Goal: Information Seeking & Learning: Find specific fact

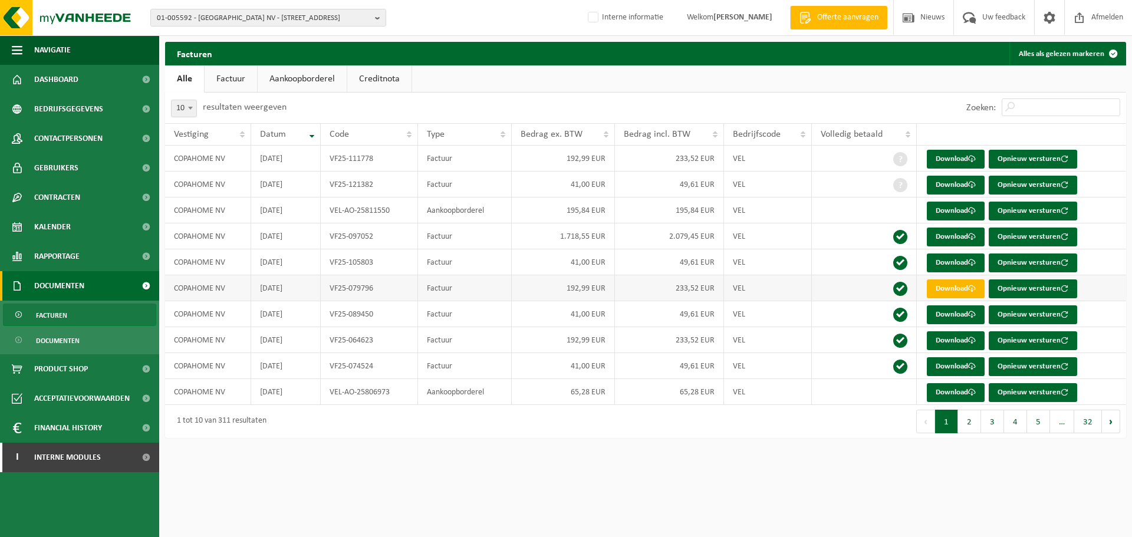
click at [948, 285] on link "Download" at bounding box center [956, 289] width 58 height 19
click at [739, 444] on div "Facturen Alles als gelezen markeren Even geduld. Door de grote hoeveelheid gege…" at bounding box center [645, 243] width 973 height 402
click at [320, 81] on link "Aankoopborderel" at bounding box center [302, 78] width 89 height 27
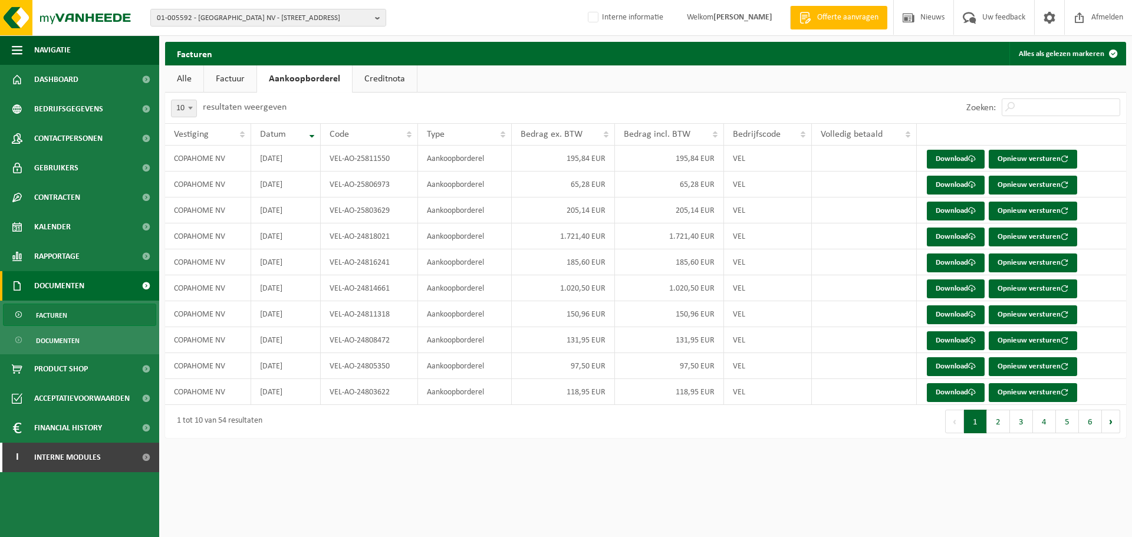
click at [570, 78] on ul "Alle Factuur Aankoopborderel Creditnota" at bounding box center [645, 78] width 961 height 27
click at [234, 87] on link "Factuur" at bounding box center [230, 78] width 52 height 27
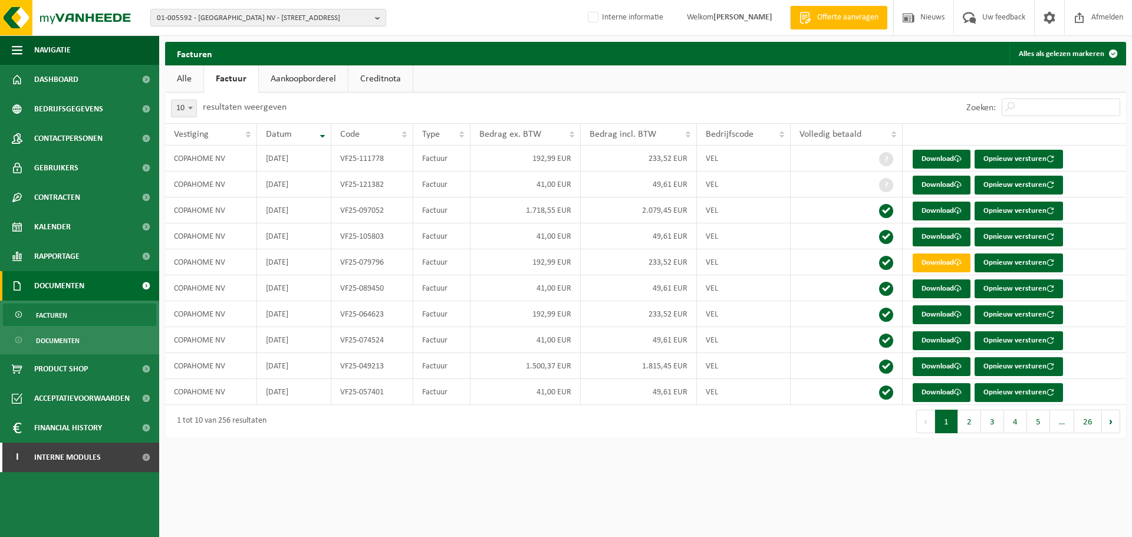
click at [510, 73] on ul "Alle Factuur Aankoopborderel Creditnota" at bounding box center [645, 78] width 961 height 27
click at [567, 90] on ul "Alle Factuur Aankoopborderel Creditnota" at bounding box center [645, 78] width 961 height 27
click at [560, 472] on html "01-005592 - COPAHOME NV - 8500 KORTRIJK, MEENSESTEENWEG 137 01-005592 - COPAHOM…" at bounding box center [566, 268] width 1132 height 537
click at [608, 442] on div "Facturen Alles als gelezen markeren Even geduld. Door de grote hoeveelheid gege…" at bounding box center [645, 243] width 973 height 402
click at [733, 70] on ul "Alle Factuur Aankoopborderel Creditnota" at bounding box center [645, 78] width 961 height 27
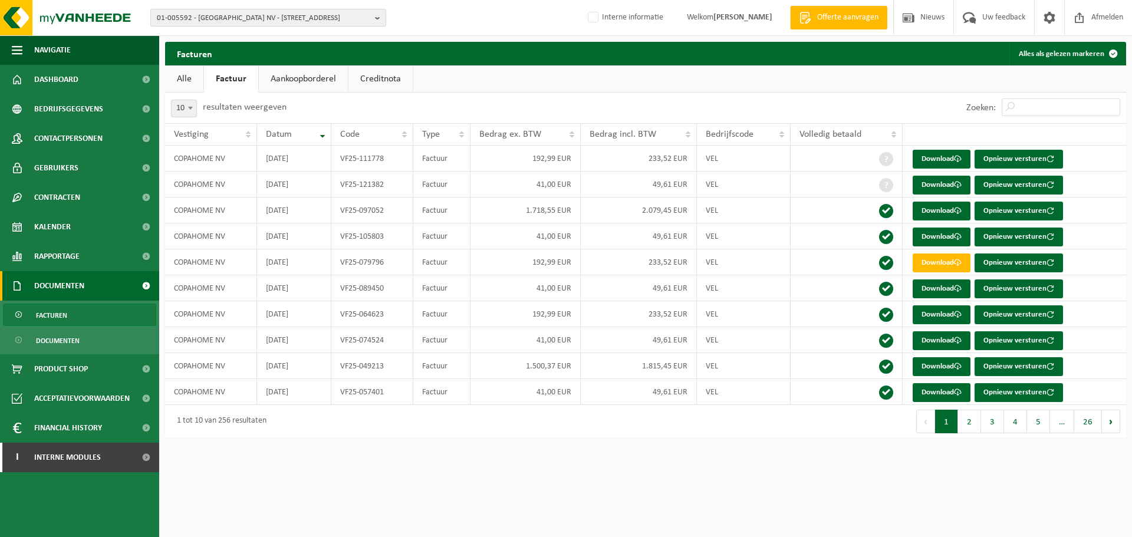
click at [726, 85] on ul "Alle Factuur Aankoopborderel Creditnota" at bounding box center [645, 78] width 961 height 27
click at [823, 74] on ul "Alle Factuur Aankoopborderel Creditnota" at bounding box center [645, 78] width 961 height 27
click at [313, 29] on div "01-005592 - COPAHOME NV - 8500 KORTRIJK, MEENSESTEENWEG 137 01-005592 - COPAHOM…" at bounding box center [566, 18] width 1132 height 36
click at [310, 17] on span "01-005592 - COPAHOME NV - 8500 KORTRIJK, MEENSESTEENWEG 137" at bounding box center [264, 18] width 214 height 18
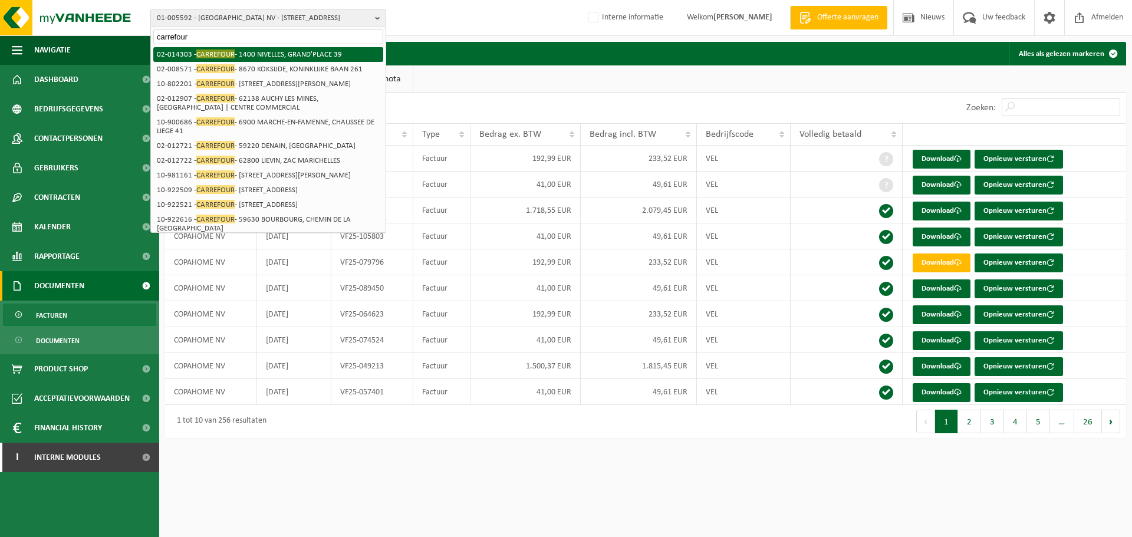
type input "carrefour"
click at [248, 60] on li "02-014303 - CARREFOUR - 1400 NIVELLES, GRAND'PLACE 39" at bounding box center [268, 54] width 230 height 15
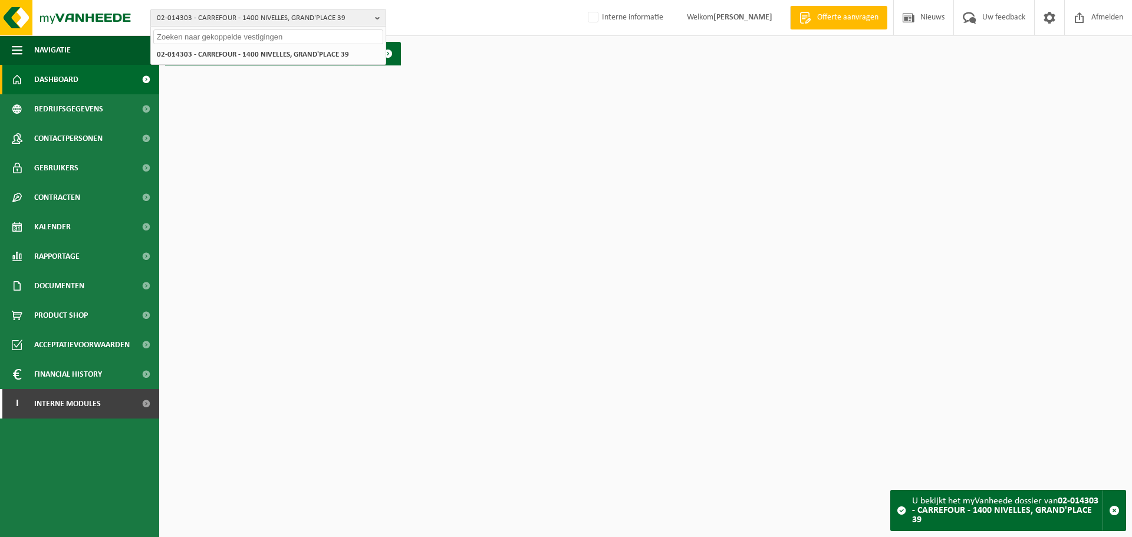
click at [268, 39] on input "text" at bounding box center [268, 36] width 230 height 15
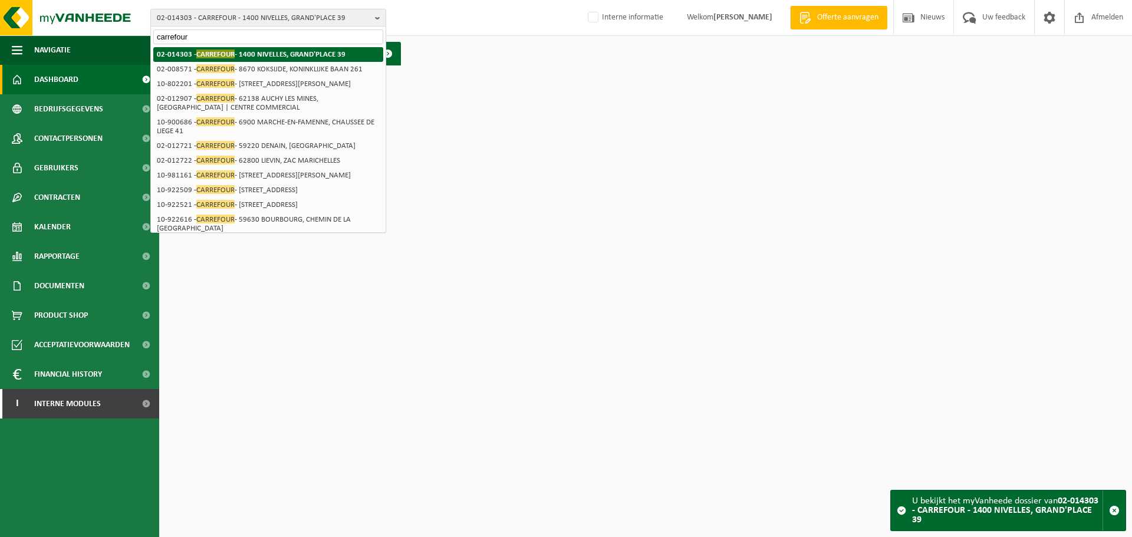
type input "carrefour"
click at [258, 54] on li "02-014303 - CARREFOUR - 1400 NIVELLES, GRAND'PLACE 39" at bounding box center [268, 54] width 230 height 15
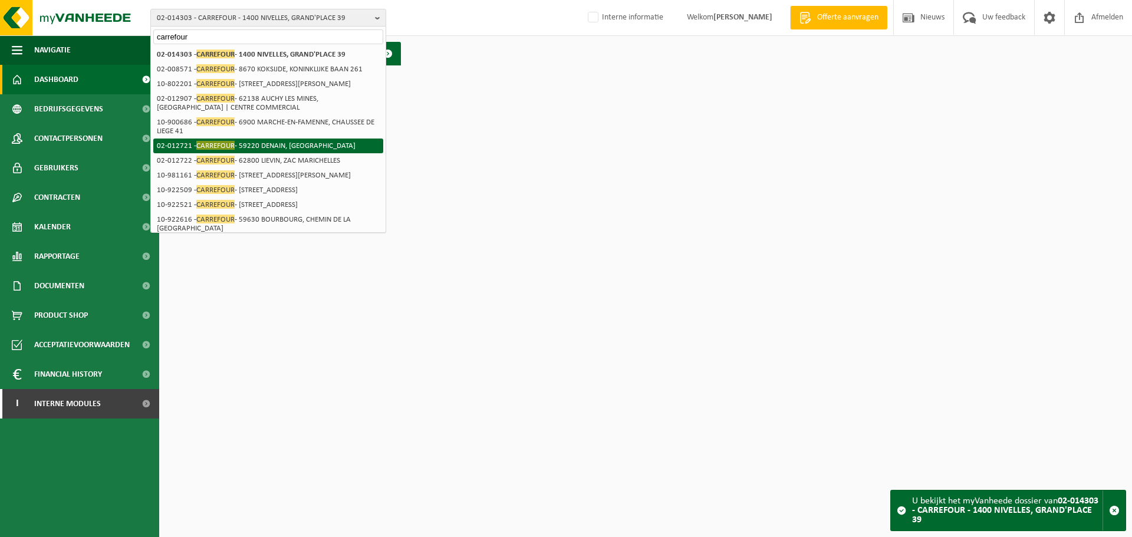
click at [257, 153] on li "02-012721 - CARREFOUR - 59220 DENAIN, RUE DE VILLARS" at bounding box center [268, 146] width 230 height 15
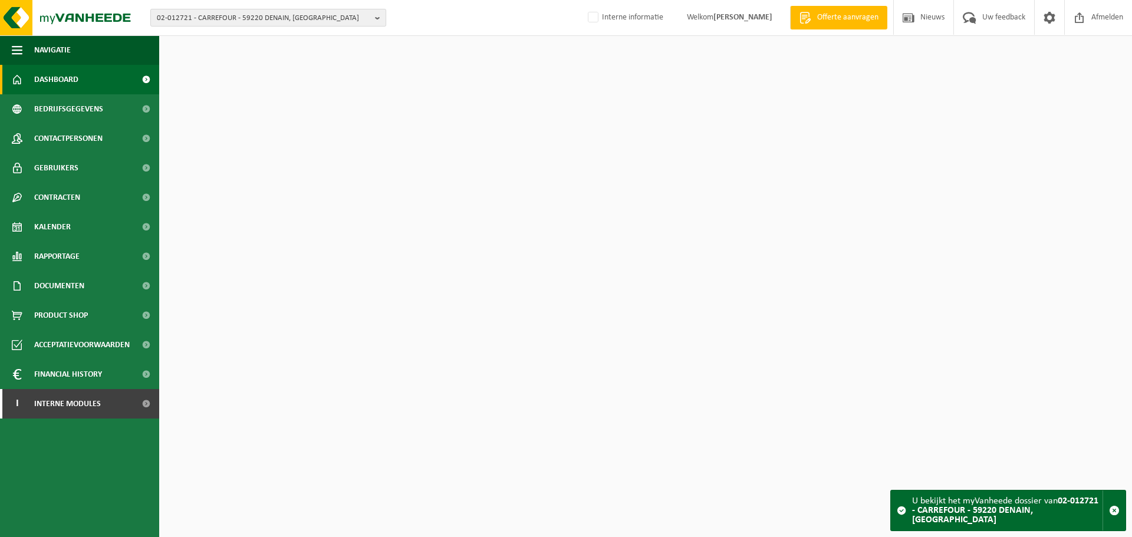
click at [311, 23] on span "02-012721 - CARREFOUR - 59220 DENAIN, [GEOGRAPHIC_DATA]" at bounding box center [264, 18] width 214 height 18
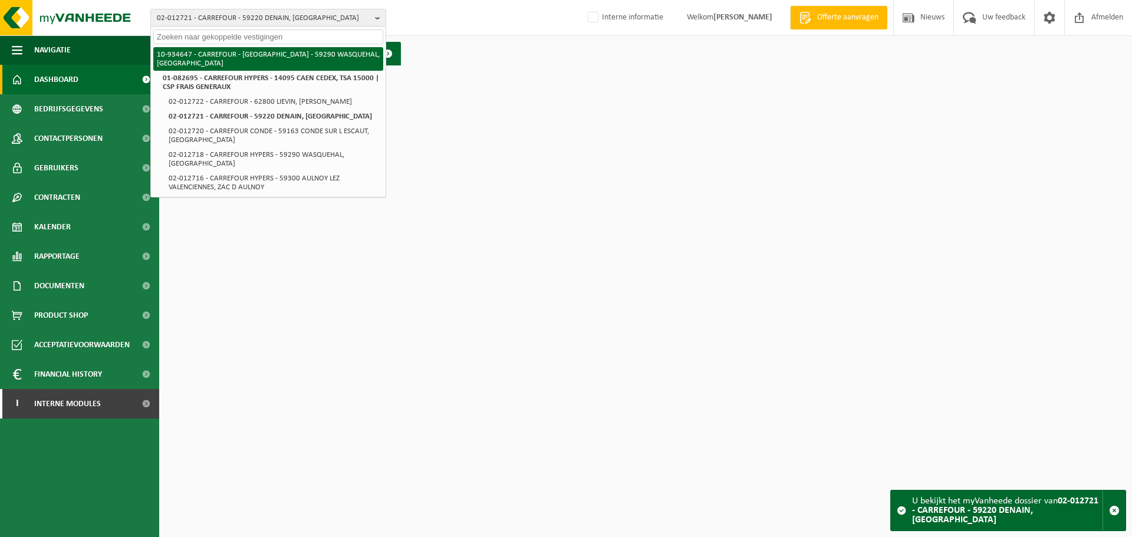
click at [287, 60] on li "10-934647 - CARREFOUR - [GEOGRAPHIC_DATA] - 59290 WASQUEHAL, [GEOGRAPHIC_DATA]" at bounding box center [268, 59] width 230 height 24
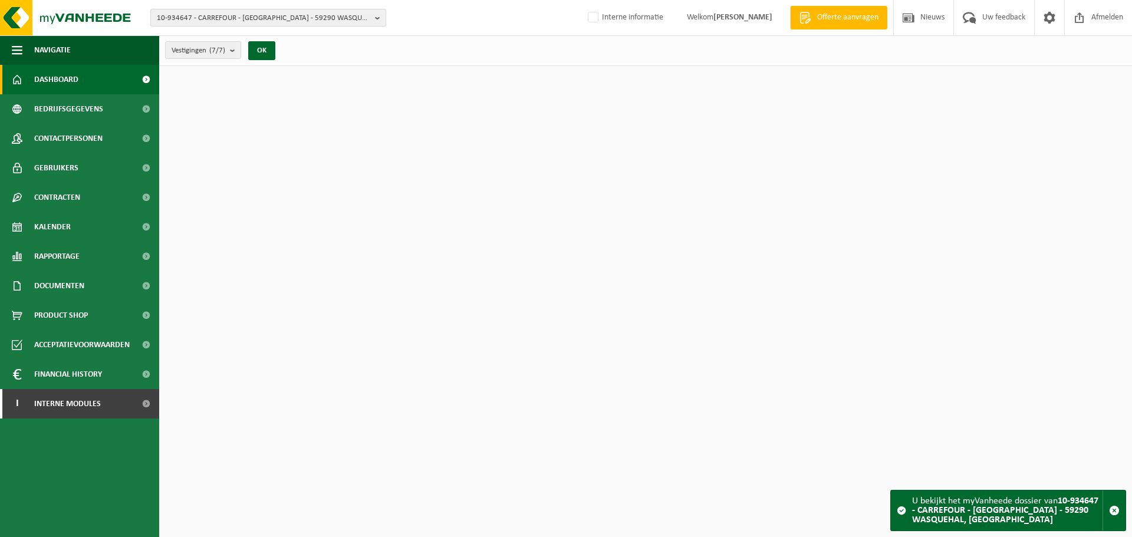
click at [330, 16] on span "10-934647 - CARREFOUR - [GEOGRAPHIC_DATA] - 59290 WASQUEHAL, [GEOGRAPHIC_DATA]" at bounding box center [264, 18] width 214 height 18
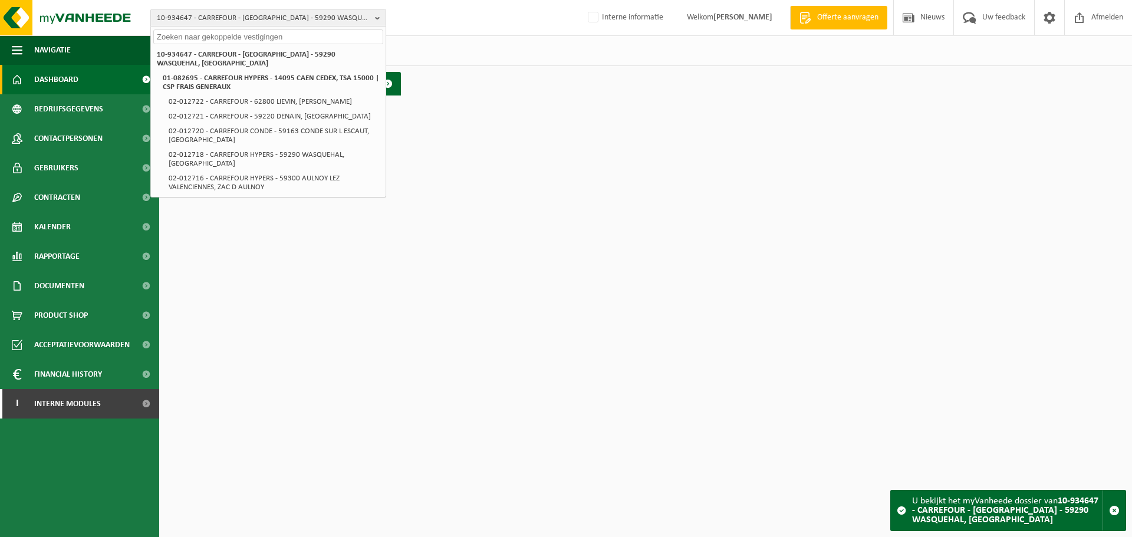
click at [449, 47] on div "Vestigingen (7/7) Alles selecteren Alles deselecteren Actieve selecteren CARREF…" at bounding box center [645, 50] width 973 height 31
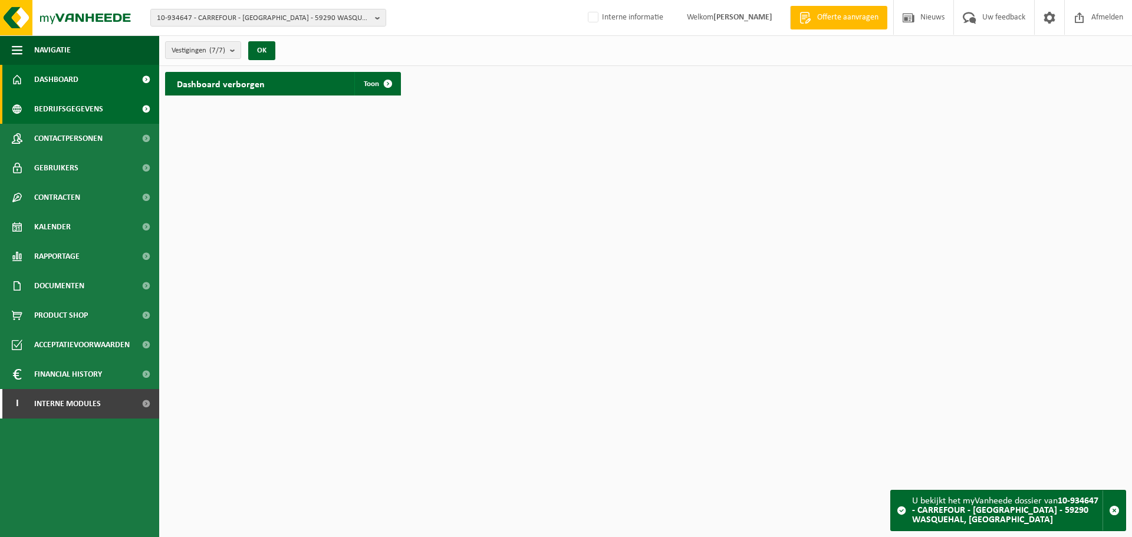
click at [82, 104] on span "Bedrijfsgegevens" at bounding box center [68, 108] width 69 height 29
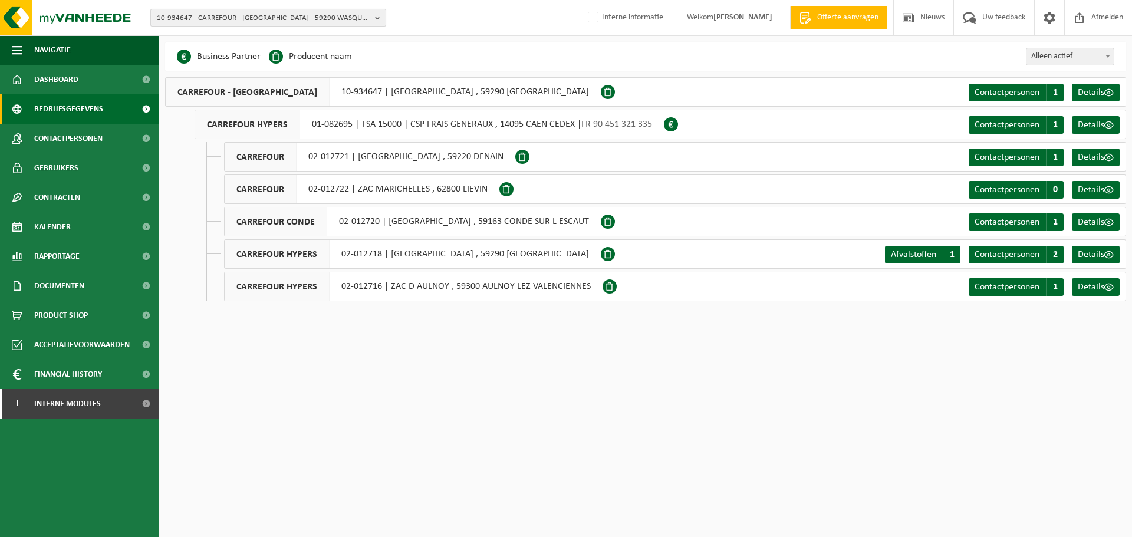
click at [288, 18] on span "10-934647 - CARREFOUR - WASQUEHAL - 59290 WASQUEHAL, AVENUE DU GRAND COTTIGNIES" at bounding box center [264, 18] width 214 height 18
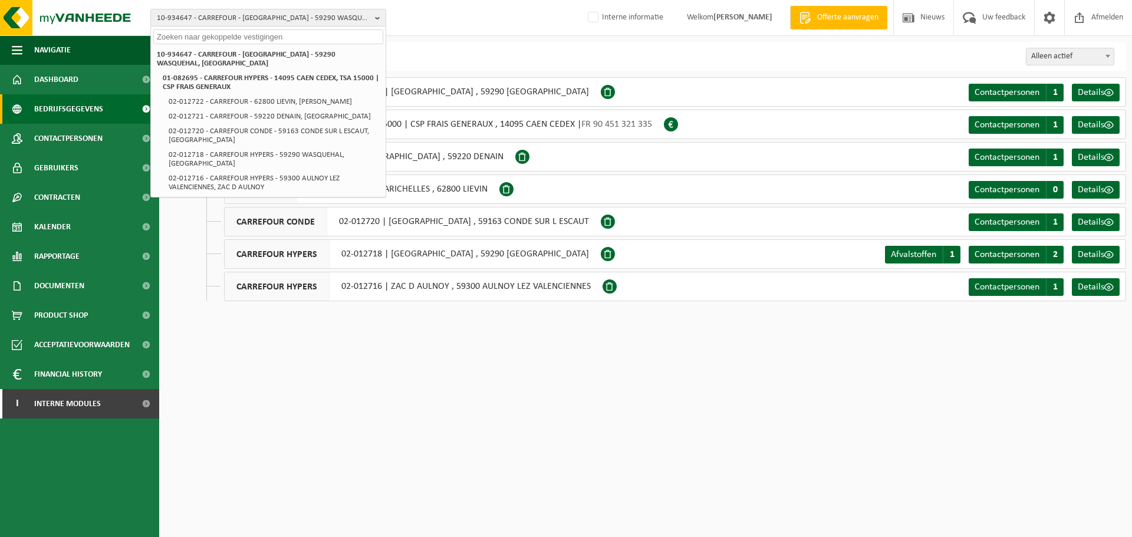
click at [492, 48] on div "Business Partner Producent naam Treatment Center Data Center Gearchiveerd Vlare…" at bounding box center [645, 56] width 961 height 29
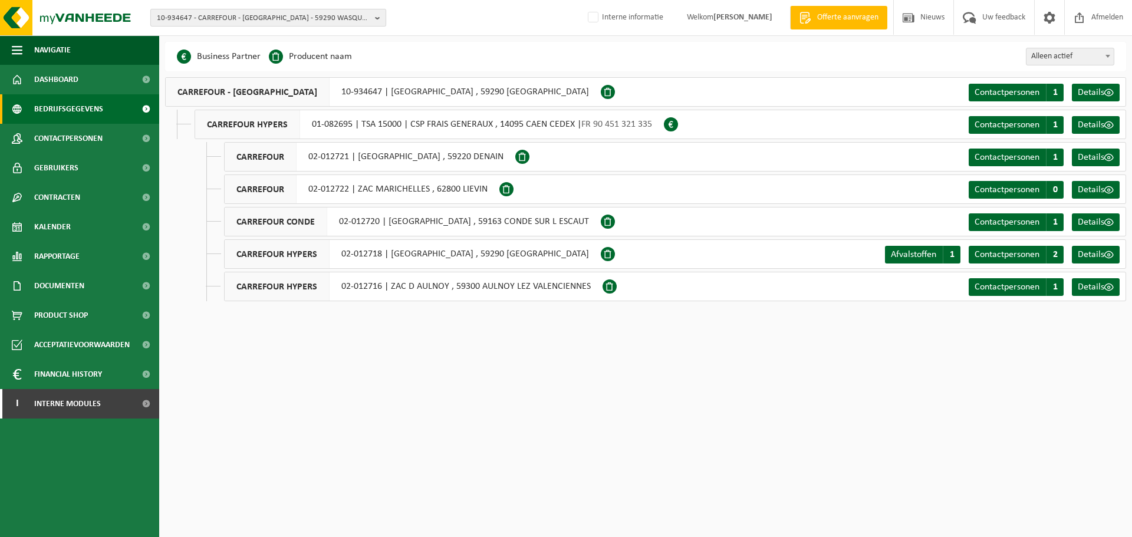
click at [339, 24] on span "10-934647 - CARREFOUR - WASQUEHAL - 59290 WASQUEHAL, AVENUE DU GRAND COTTIGNIES" at bounding box center [264, 18] width 214 height 18
type input "a"
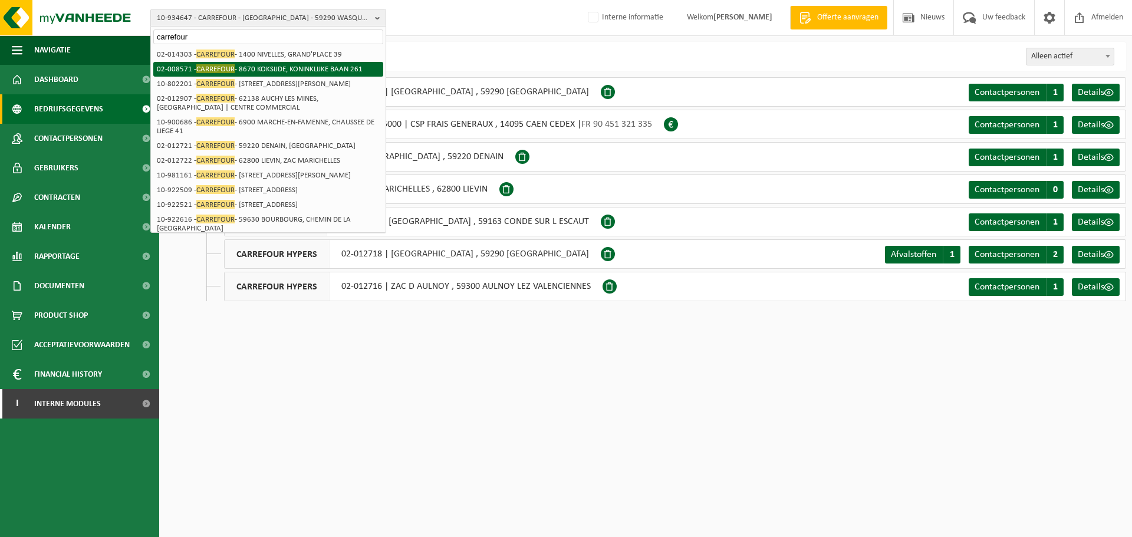
type input "carrefour"
click at [275, 74] on li "02-008571 - CARREFOUR - 8670 KOKSIJDE, KONINKLIJKE BAAN 261" at bounding box center [268, 69] width 230 height 15
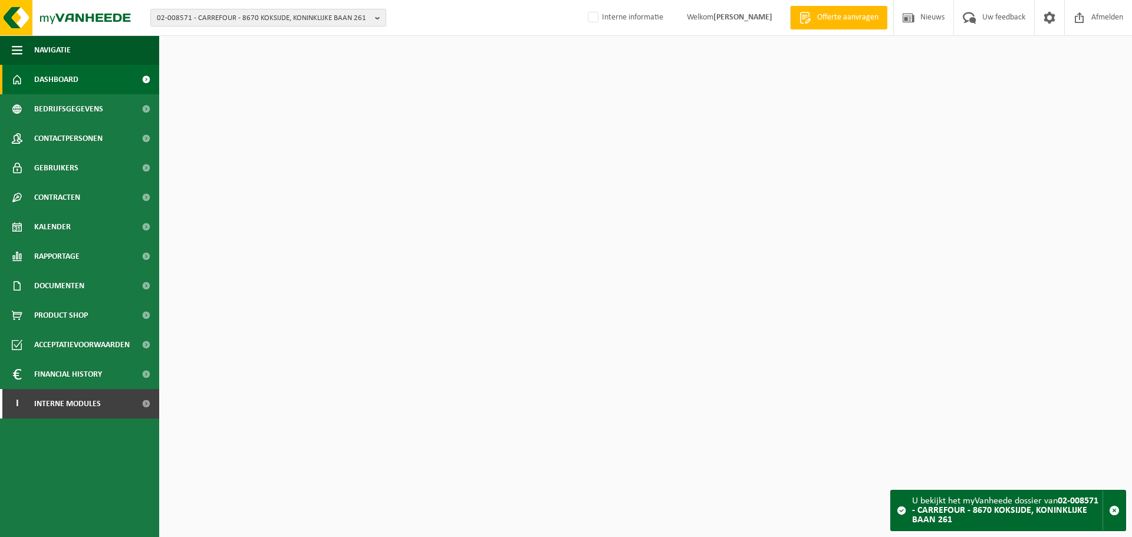
click at [323, 19] on span "02-008571 - CARREFOUR - 8670 KOKSIJDE, KONINKLIJKE BAAN 261" at bounding box center [264, 18] width 214 height 18
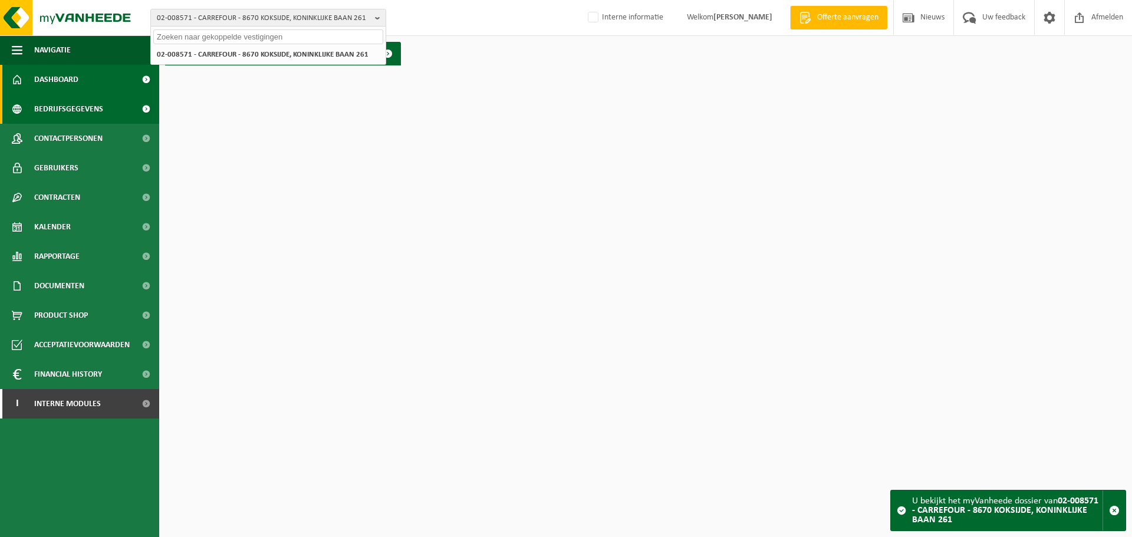
click at [96, 107] on span "Bedrijfsgegevens" at bounding box center [68, 108] width 69 height 29
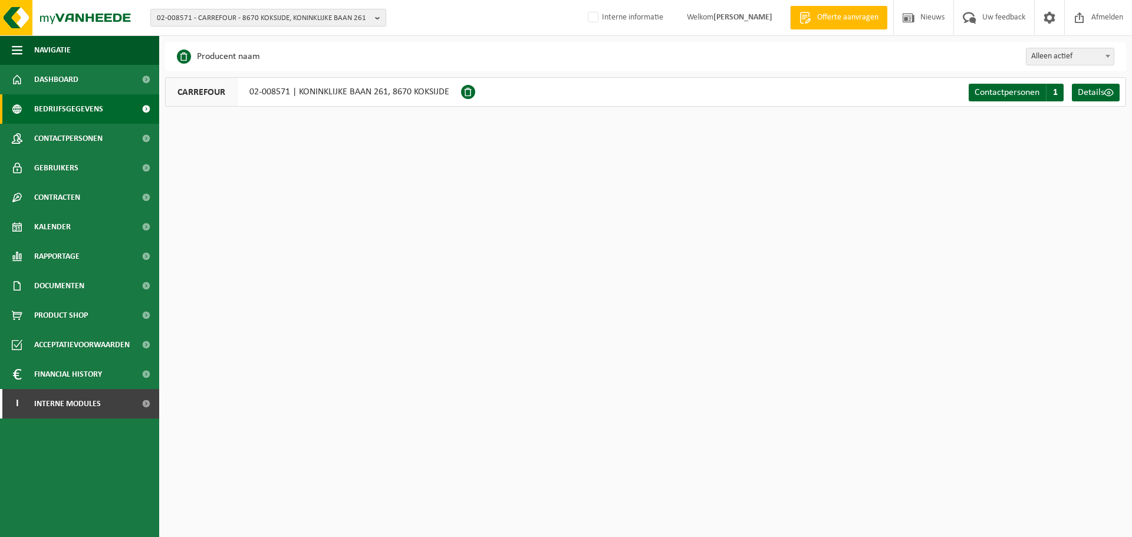
click at [326, 14] on span "02-008571 - CARREFOUR - 8670 KOKSIJDE, KONINKLIJKE BAAN 261" at bounding box center [264, 18] width 214 height 18
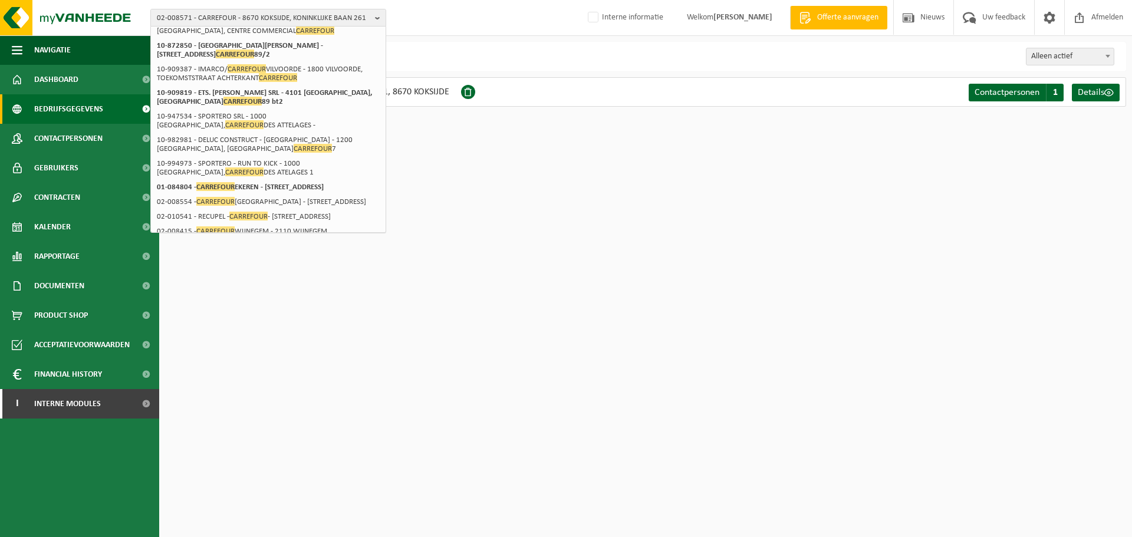
scroll to position [237, 0]
type input "carrefour"
click at [305, 191] on strong "01-084804 - [STREET_ADDRESS]" at bounding box center [240, 186] width 167 height 9
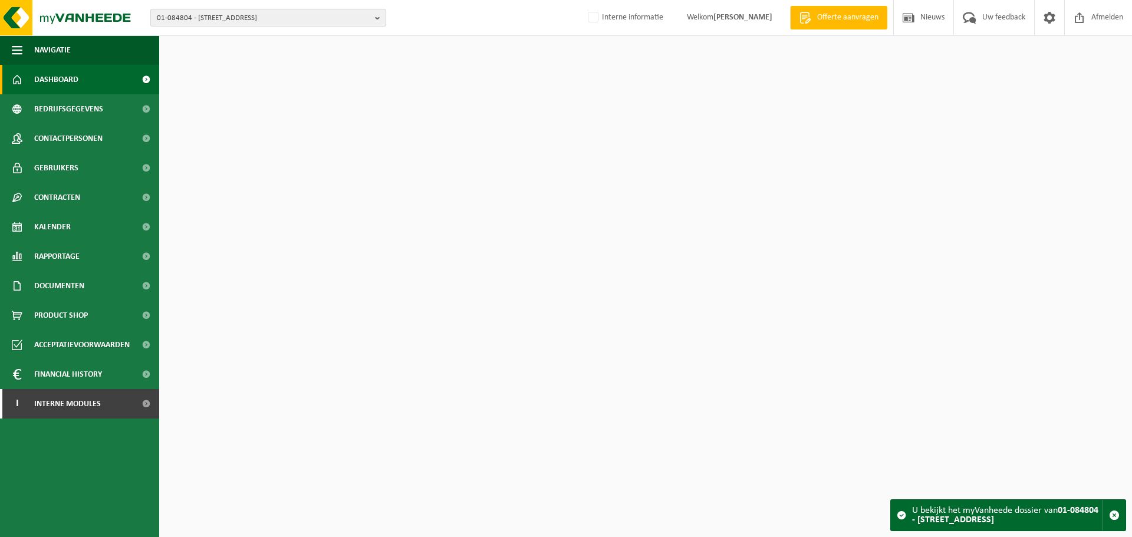
click at [339, 21] on span "01-084804 - [STREET_ADDRESS]" at bounding box center [264, 18] width 214 height 18
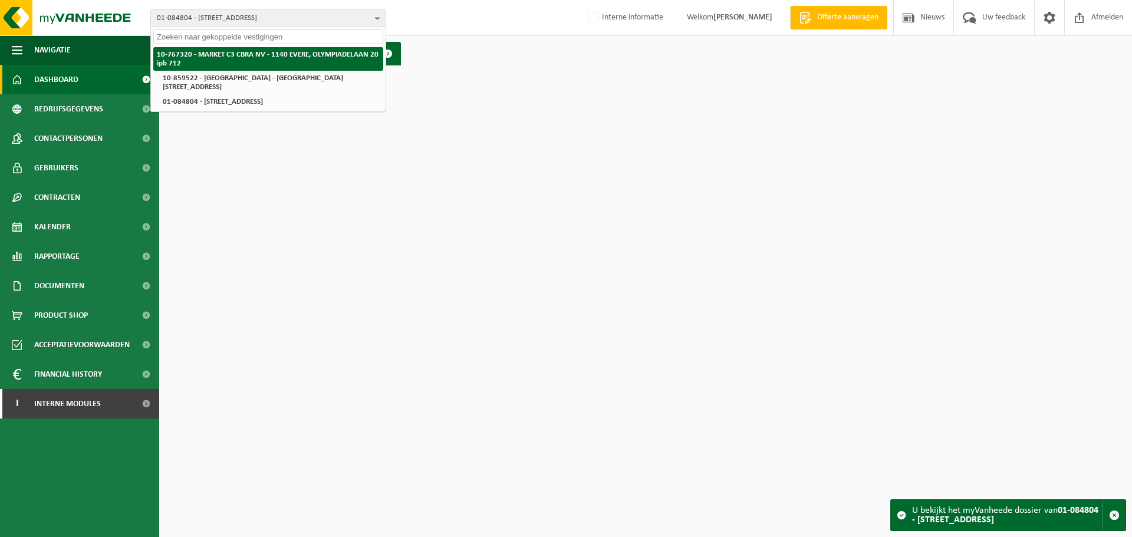
click at [300, 64] on li "10-767320 - MARKET C3 CBRA NV - 1140 EVERE, OLYMPIADELAAN 20 ipb 712" at bounding box center [268, 59] width 230 height 24
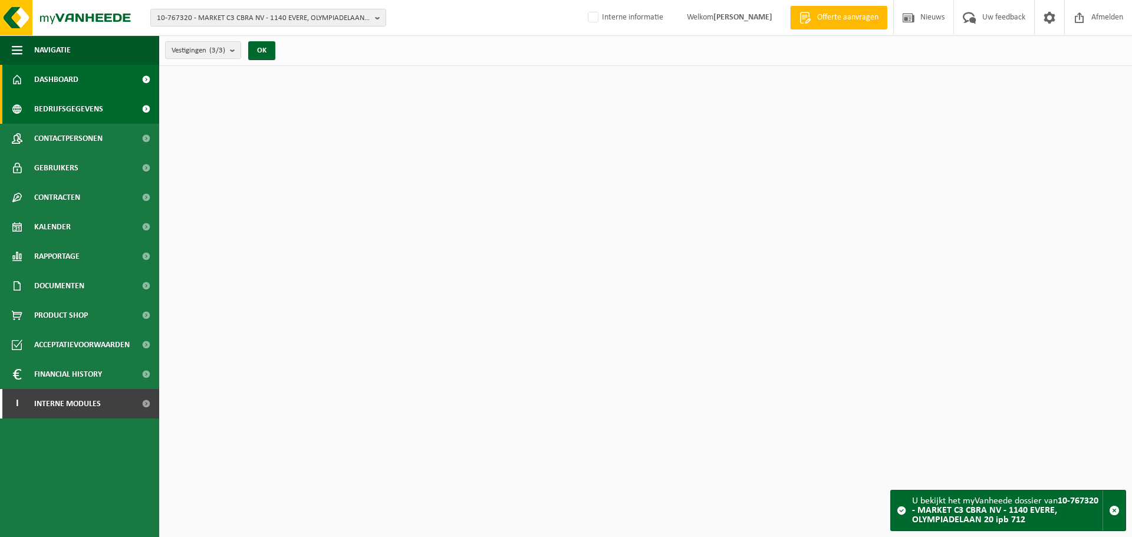
click at [108, 112] on link "Bedrijfsgegevens" at bounding box center [79, 108] width 159 height 29
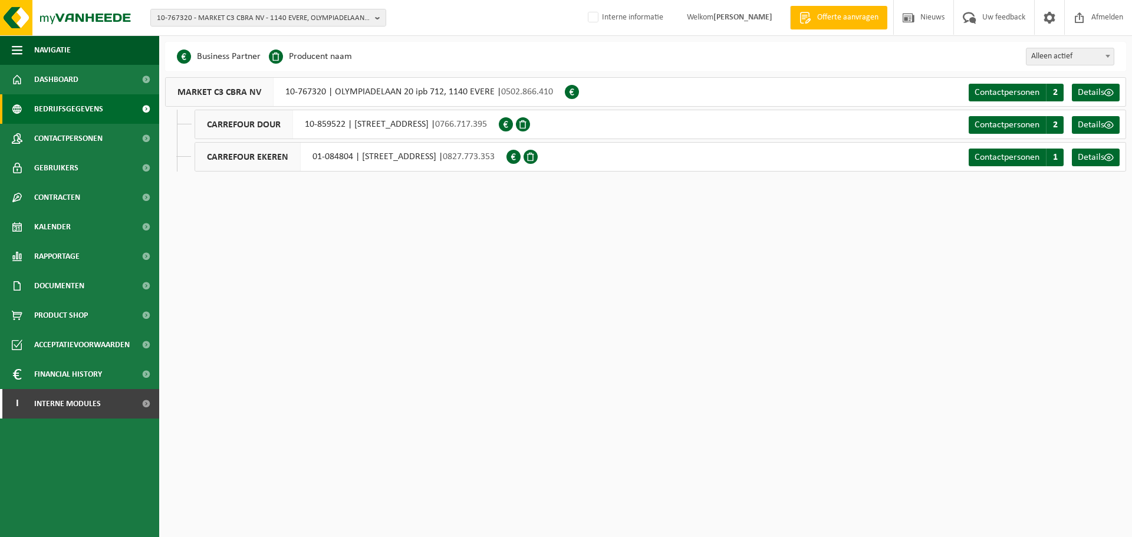
click at [522, 57] on div "Business Partner Producent naam Treatment Center Data Center Gearchiveerd Vlare…" at bounding box center [645, 56] width 961 height 29
click at [346, 18] on span "10-767320 - MARKET C3 CBRA NV - 1140 EVERE, OLYMPIADELAAN 20 ipb 712" at bounding box center [264, 18] width 214 height 18
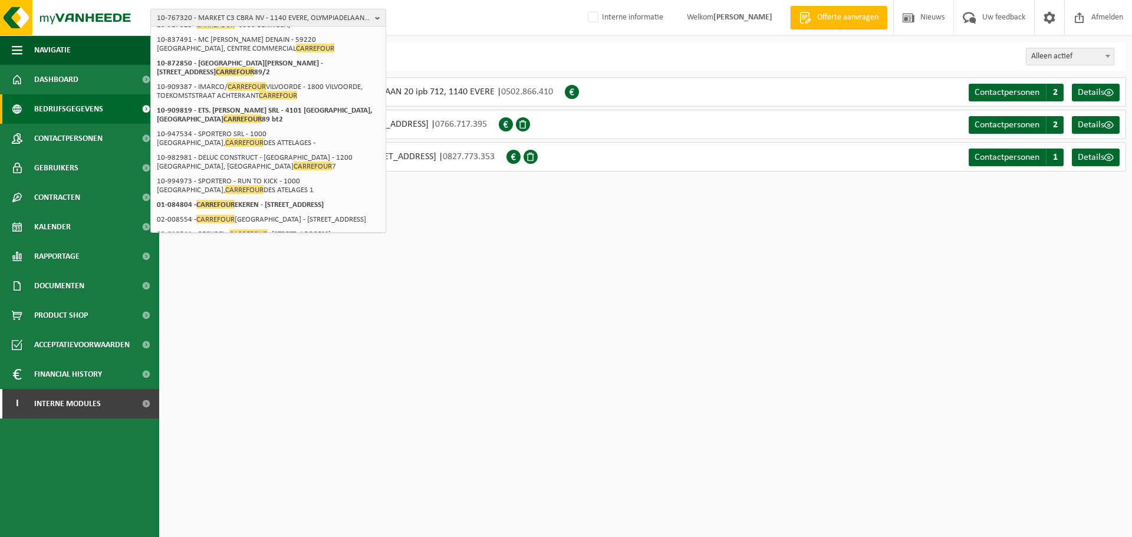
scroll to position [345, 0]
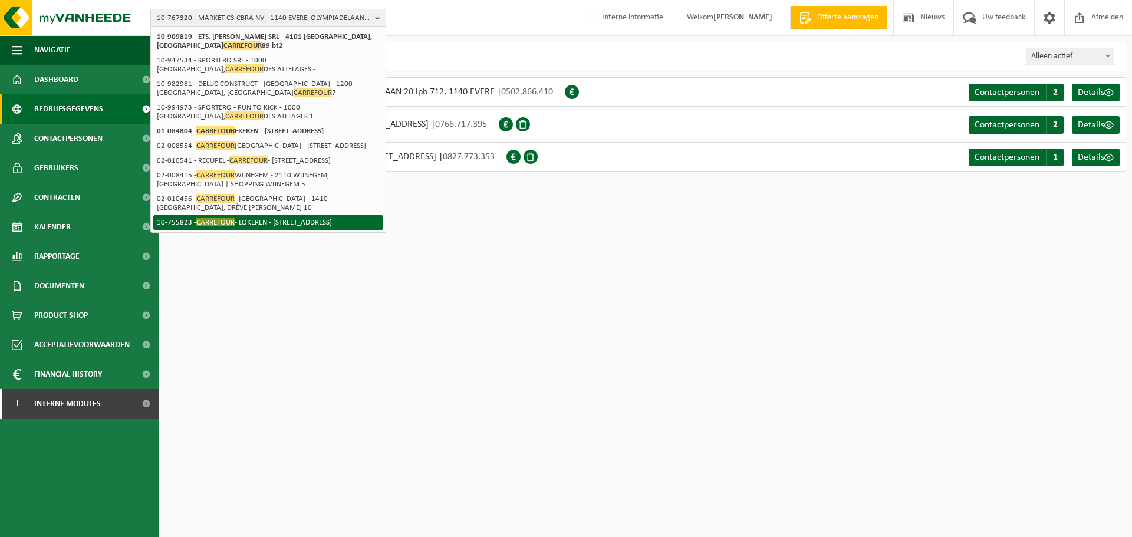
type input "carrefour"
click at [288, 223] on li "10-755823 - CARREFOUR - LOKEREN - 9160 LOKEREN, DIJKSTRAAT 3A" at bounding box center [268, 222] width 230 height 15
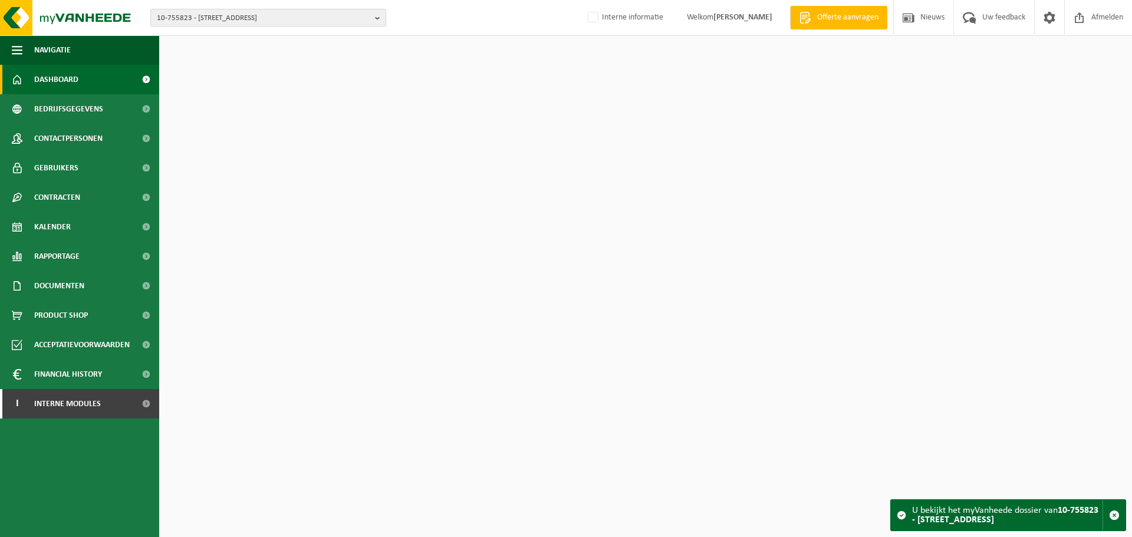
click at [323, 14] on span "10-755823 - [STREET_ADDRESS]" at bounding box center [264, 18] width 214 height 18
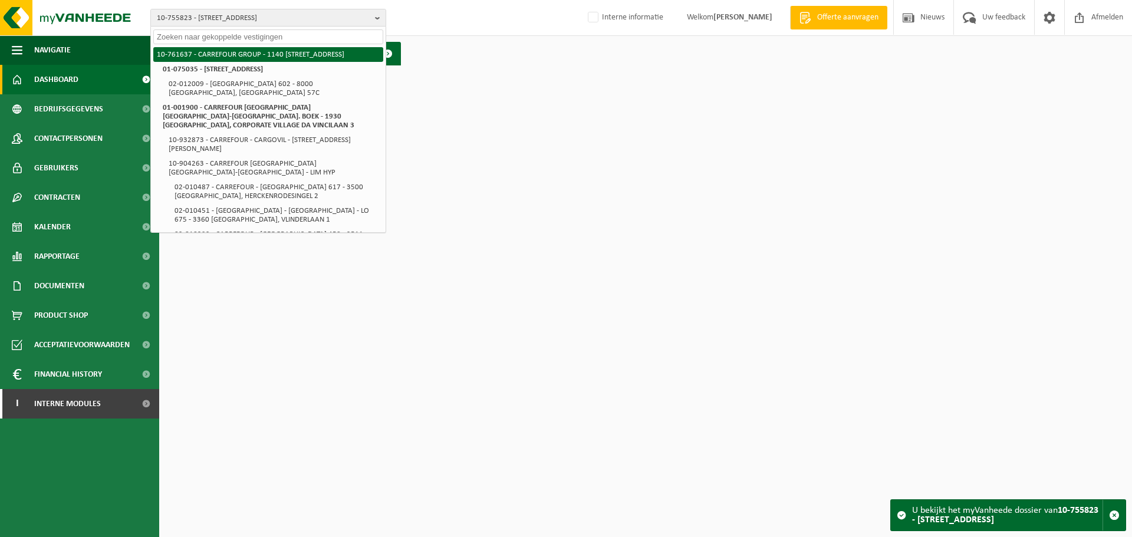
click at [274, 53] on li "10-761637 - CARREFOUR GROUP - 1140 EVERE, OLYMPIADENLAAN 20" at bounding box center [268, 54] width 230 height 15
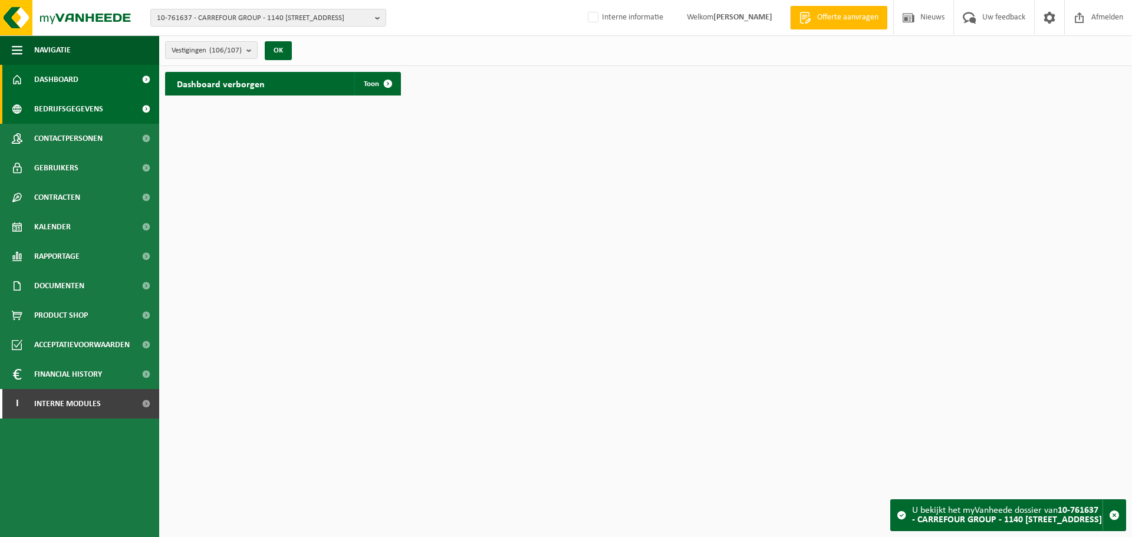
click at [97, 110] on span "Bedrijfsgegevens" at bounding box center [68, 108] width 69 height 29
click at [372, 88] on link "Toon" at bounding box center [376, 84] width 45 height 24
click at [81, 107] on span "Bedrijfsgegevens" at bounding box center [68, 108] width 69 height 29
click at [488, 42] on div "Vestigingen (106/107) Alles selecteren Alles deselecteren Actieve selecteren CA…" at bounding box center [645, 50] width 973 height 31
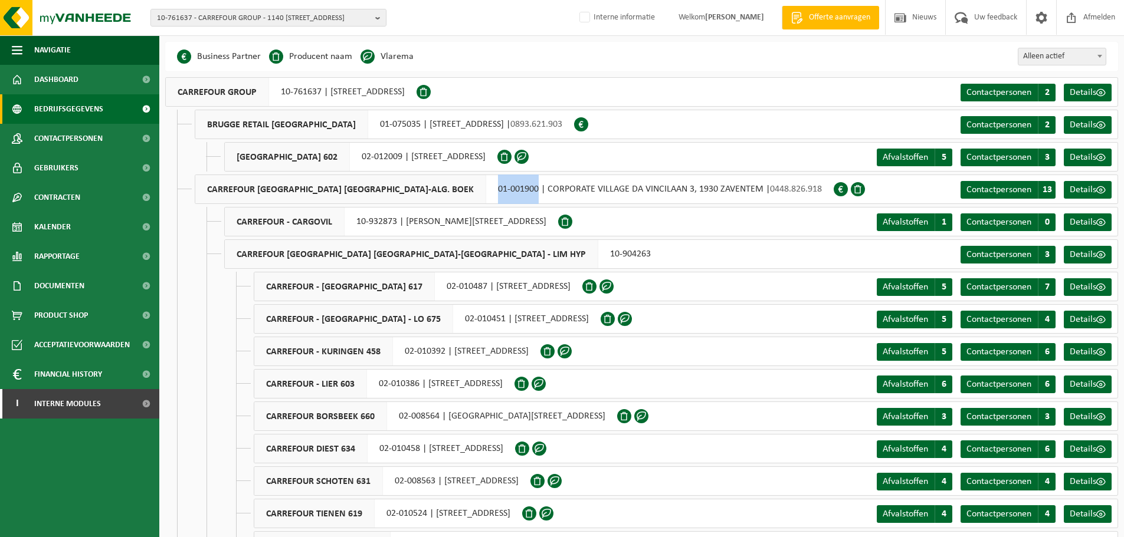
drag, startPoint x: 418, startPoint y: 189, endPoint x: 377, endPoint y: 189, distance: 40.7
click at [377, 189] on div "CARREFOUR BELGIUM NV-ALG. BOEK 01-001900 | CORPORATE VILLAGE DA VINCILAAN 3, 19…" at bounding box center [514, 189] width 639 height 29
copy div "01-001900"
click at [730, 515] on div "CARREFOUR TIENEN 619 02-010524 | ALBERTVEST 19, 3300 TIENEN Afvalstoffen A 4 Co…" at bounding box center [686, 513] width 864 height 29
click at [292, 22] on span "10-761637 - CARREFOUR GROUP - 1140 EVERE, OLYMPIADENLAAN 20" at bounding box center [264, 18] width 214 height 18
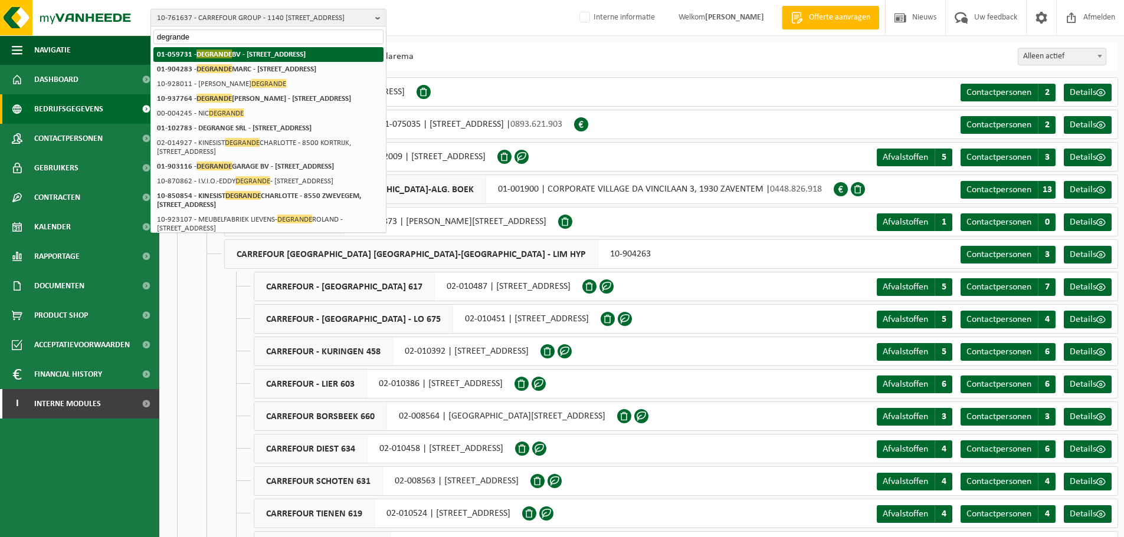
type input "degrande"
click at [254, 54] on strong "01-059731 - DEGRANDE BV - 8510 BELLEGEM, DOORNIKSERIJKSWEG 117" at bounding box center [231, 54] width 149 height 9
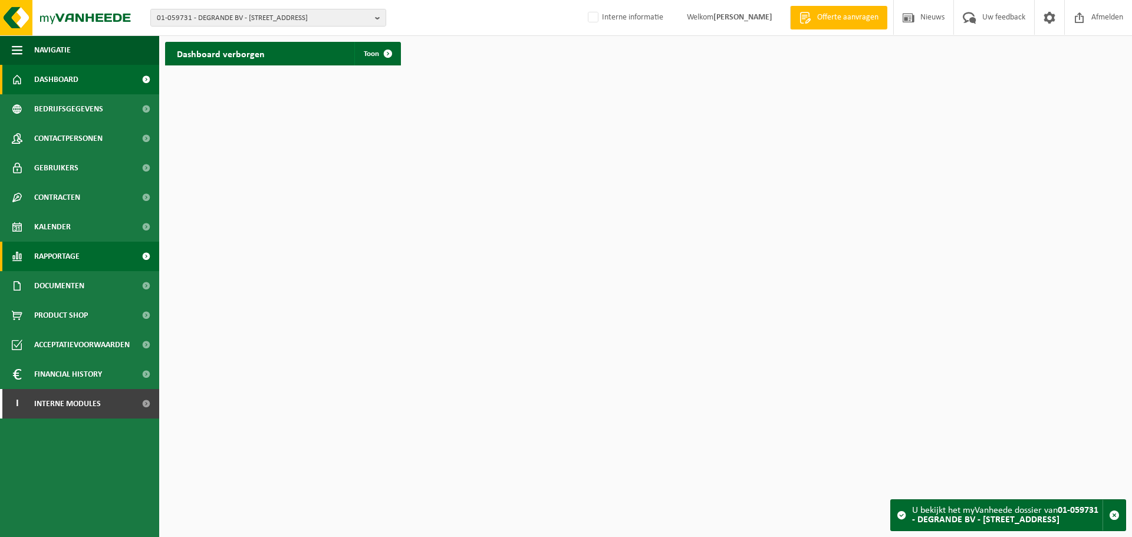
click at [54, 252] on span "Rapportage" at bounding box center [56, 256] width 45 height 29
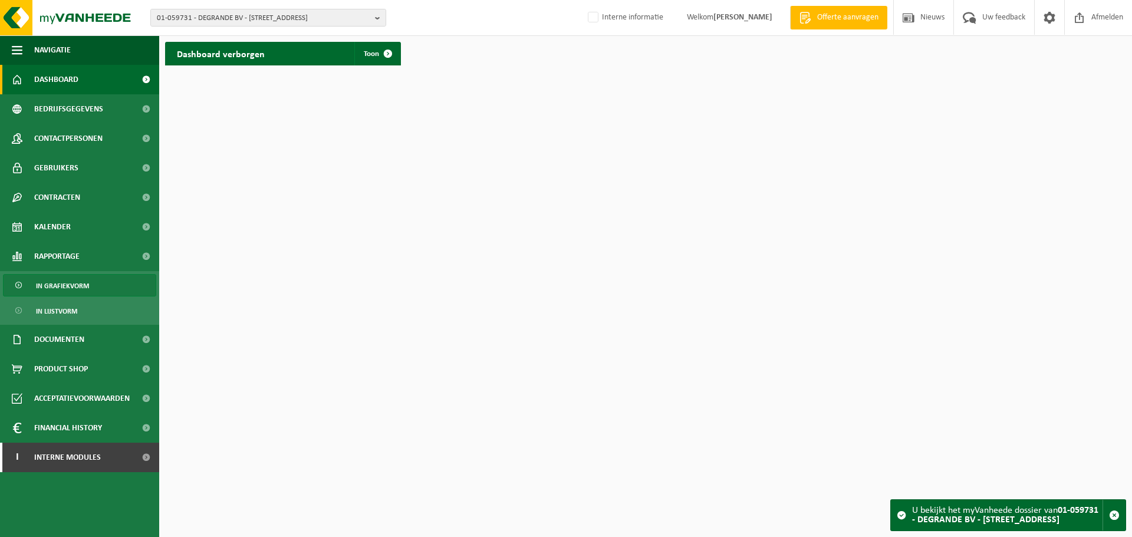
click at [67, 288] on span "In grafiekvorm" at bounding box center [62, 286] width 53 height 22
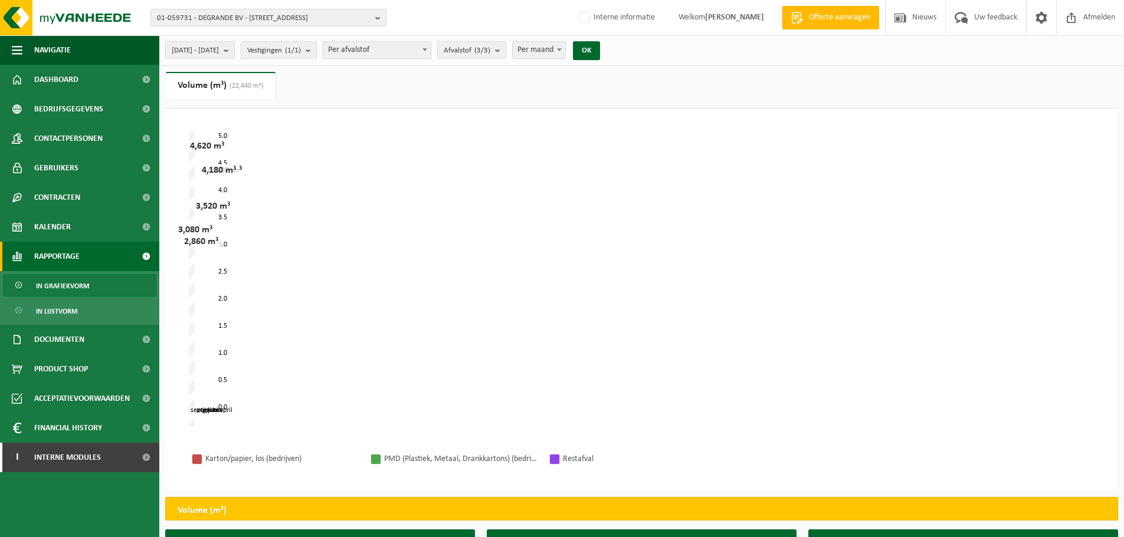
click at [239, 83] on span "(22,440 m³)" at bounding box center [244, 86] width 37 height 7
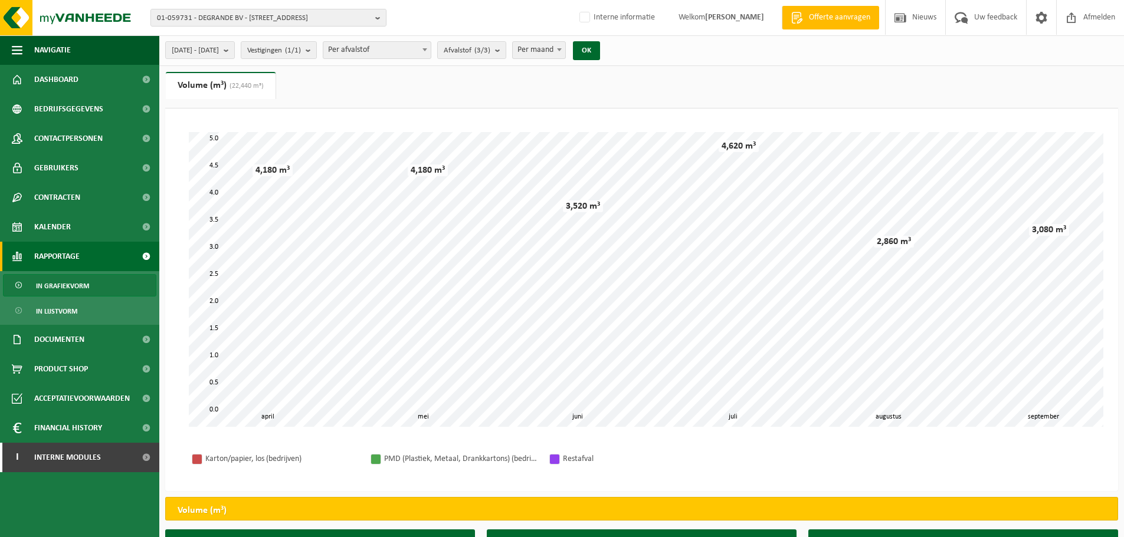
click at [401, 82] on ul "Gewicht (t) Volume (m³) (22,440 m³)" at bounding box center [641, 90] width 953 height 37
click at [565, 55] on span "Per maand" at bounding box center [539, 50] width 52 height 17
click at [452, 80] on ul "Gewicht (t) Volume (m³) (22,440 m³)" at bounding box center [641, 90] width 953 height 37
click at [431, 54] on span "Per afvalstof" at bounding box center [376, 50] width 107 height 17
select select "2"
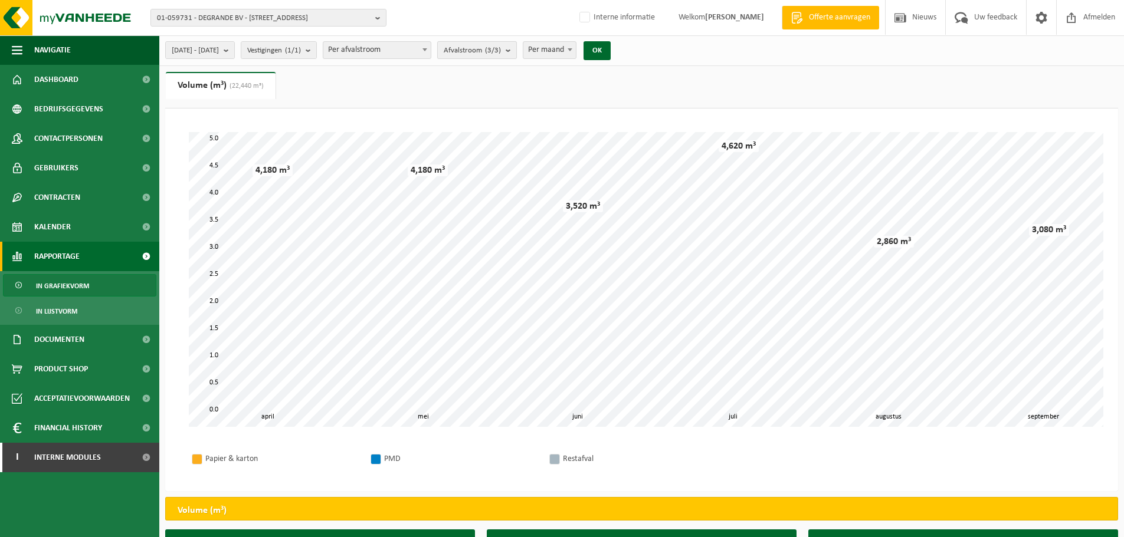
click at [501, 50] on count "(3/3)" at bounding box center [493, 51] width 16 height 8
click at [479, 122] on label "Papier & Karton" at bounding box center [539, 124] width 195 height 18
click at [441, 115] on input "Papier & Karton" at bounding box center [440, 114] width 1 height 1
checkbox input "false"
click at [481, 135] on label "PMD" at bounding box center [539, 142] width 195 height 18
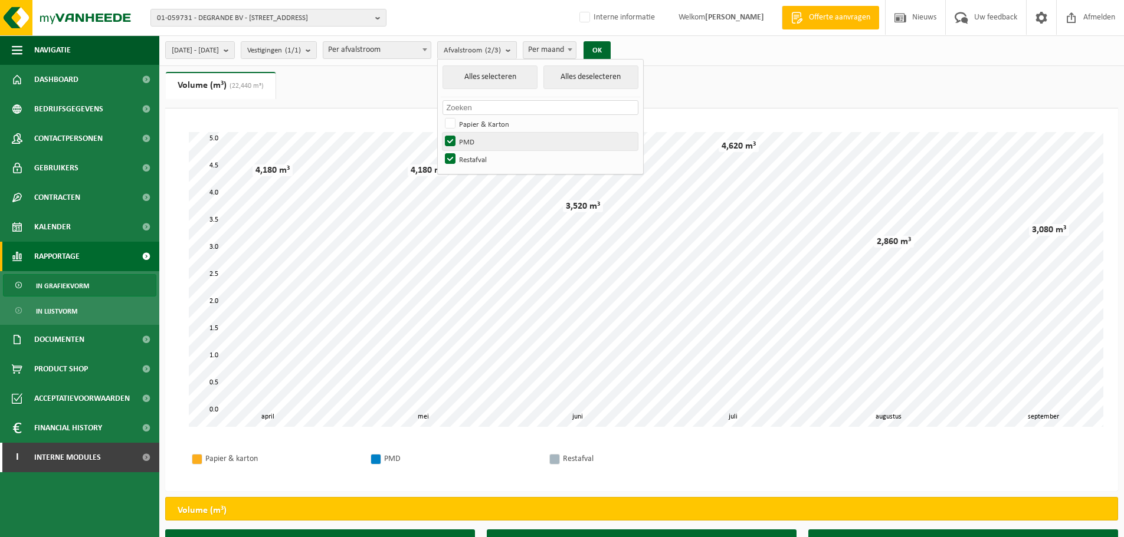
click at [441, 133] on input "PMD" at bounding box center [440, 132] width 1 height 1
checkbox input "false"
click at [610, 52] on button "OK" at bounding box center [596, 50] width 27 height 19
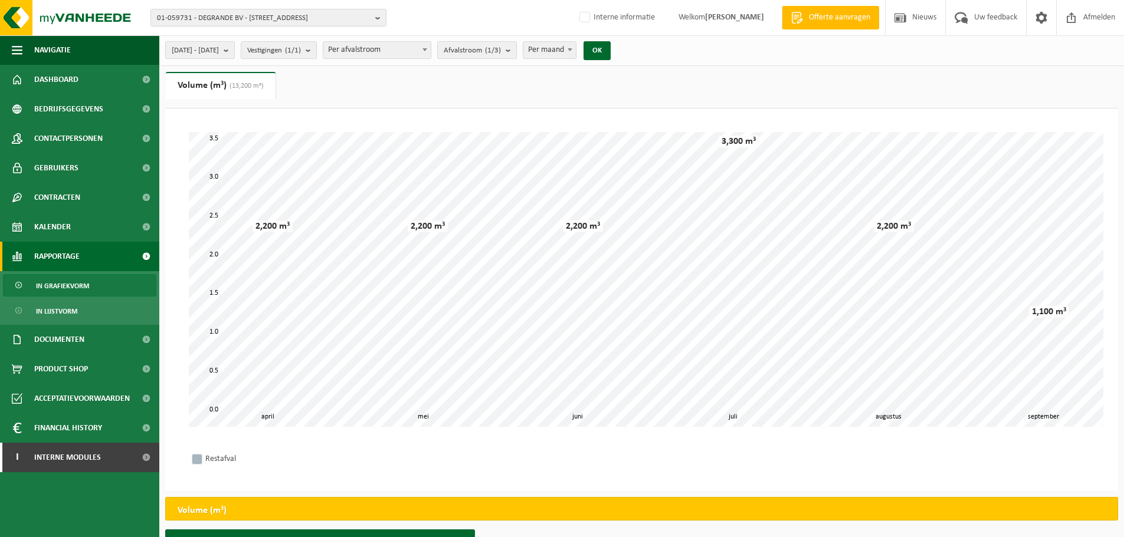
click at [739, 86] on ul "Gewicht (t) Volume (m³) (13,200 m³)" at bounding box center [641, 90] width 953 height 37
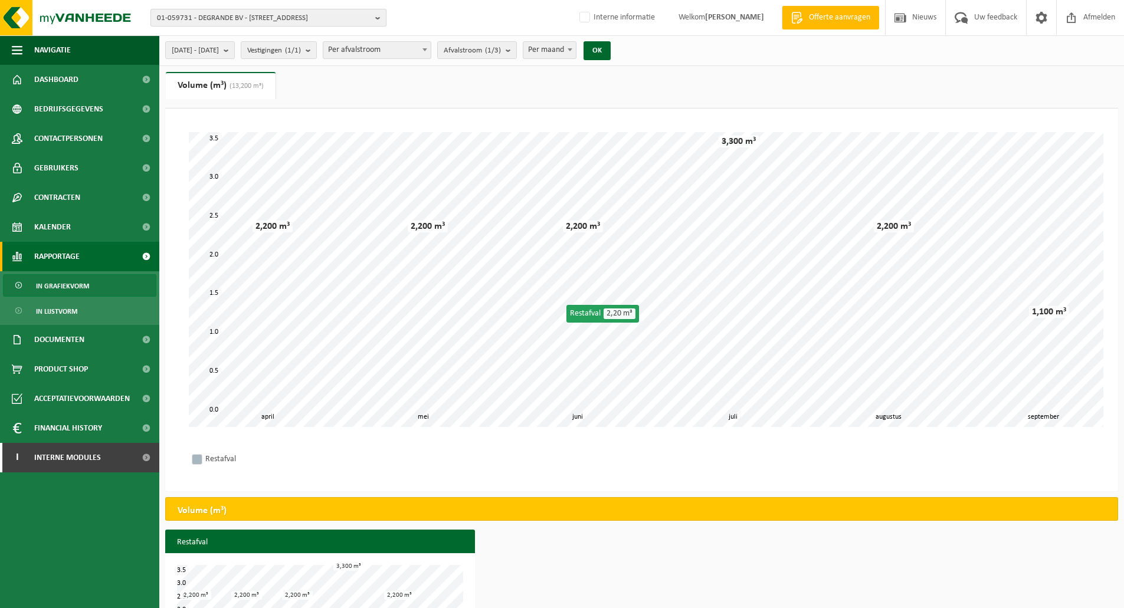
click at [334, 17] on span "01-059731 - DEGRANDE BV - 8510 BELLEGEM, DOORNIKSERIJKSWEG 117" at bounding box center [264, 18] width 214 height 18
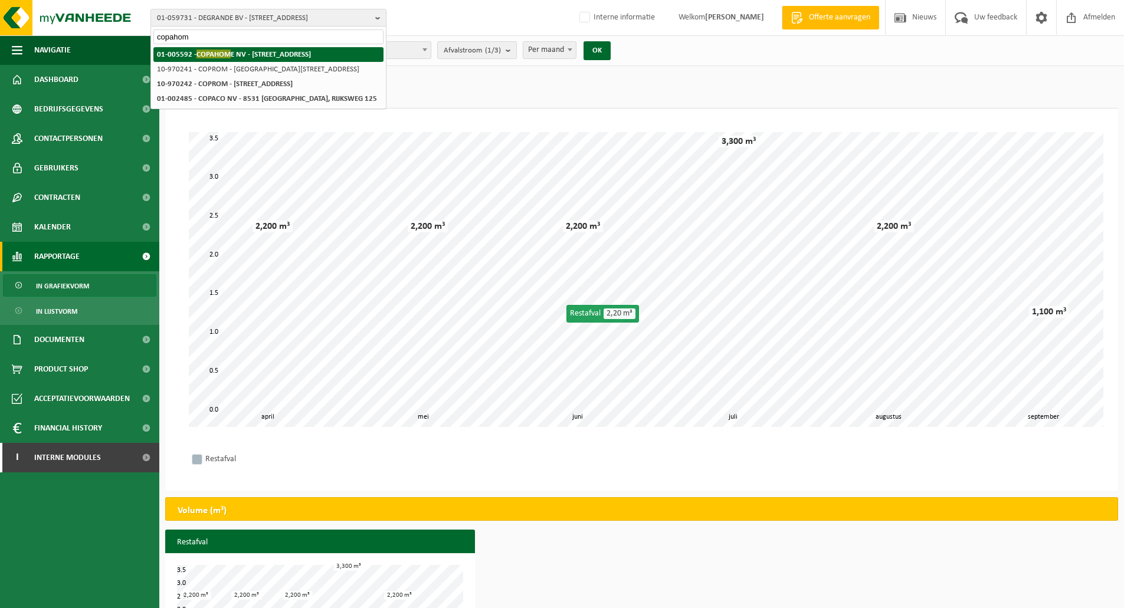
type input "copahom"
click at [274, 59] on li "01-005592 - COPAHOM E NV - 8500 KORTRIJK, MEENSESTEENWEG 137" at bounding box center [268, 54] width 230 height 15
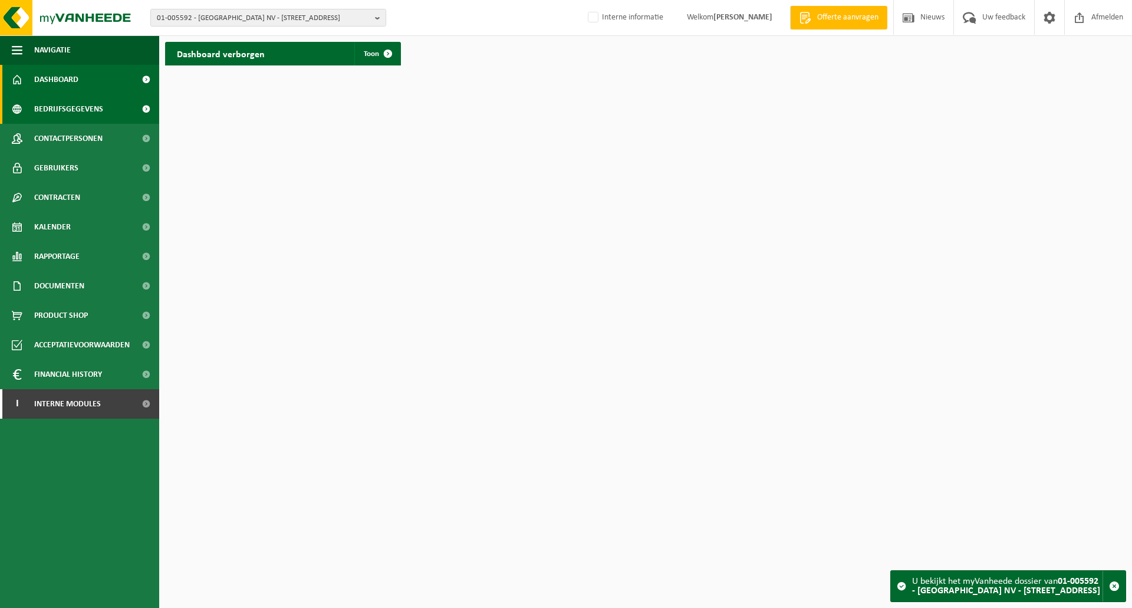
click at [86, 109] on span "Bedrijfsgegevens" at bounding box center [68, 108] width 69 height 29
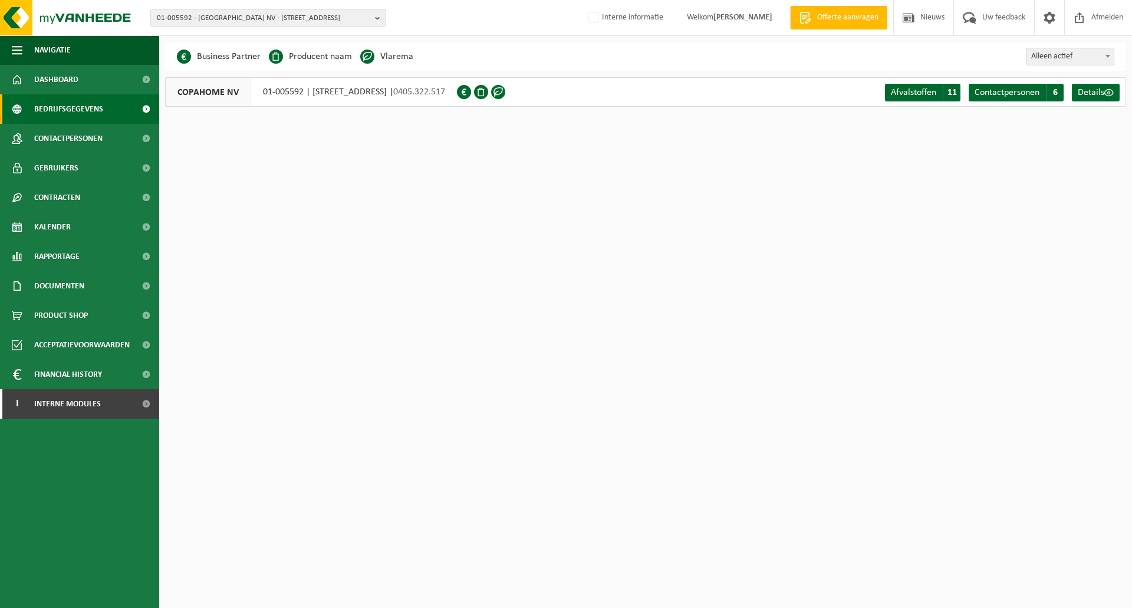
click at [298, 90] on div "COPAHOME NV 01-005592 | [STREET_ADDRESS] | 0405.322.517" at bounding box center [311, 91] width 292 height 29
drag, startPoint x: 302, startPoint y: 91, endPoint x: 262, endPoint y: 91, distance: 39.5
click at [262, 91] on div "COPAHOME NV 01-005592 | [STREET_ADDRESS] | 0405.322.517" at bounding box center [311, 91] width 292 height 29
copy div "01-005592"
click at [403, 217] on html "01-005592 - [GEOGRAPHIC_DATA] NV - 8500 KORTRIJK, [STREET_ADDRESS] Interne info…" at bounding box center [566, 304] width 1132 height 608
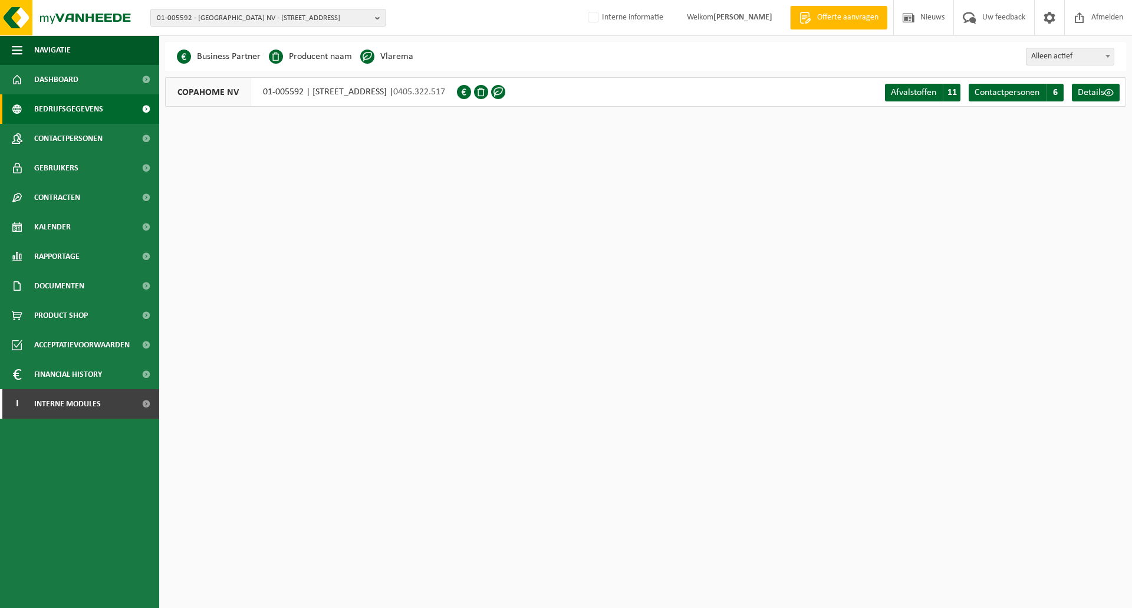
click at [392, 568] on html "01-005592 - [GEOGRAPHIC_DATA] NV - 8500 KORTRIJK, [STREET_ADDRESS] Interne info…" at bounding box center [566, 304] width 1132 height 608
click at [305, 17] on span "01-005592 - [GEOGRAPHIC_DATA] NV - [STREET_ADDRESS]" at bounding box center [264, 18] width 214 height 18
paste input "10-983713"
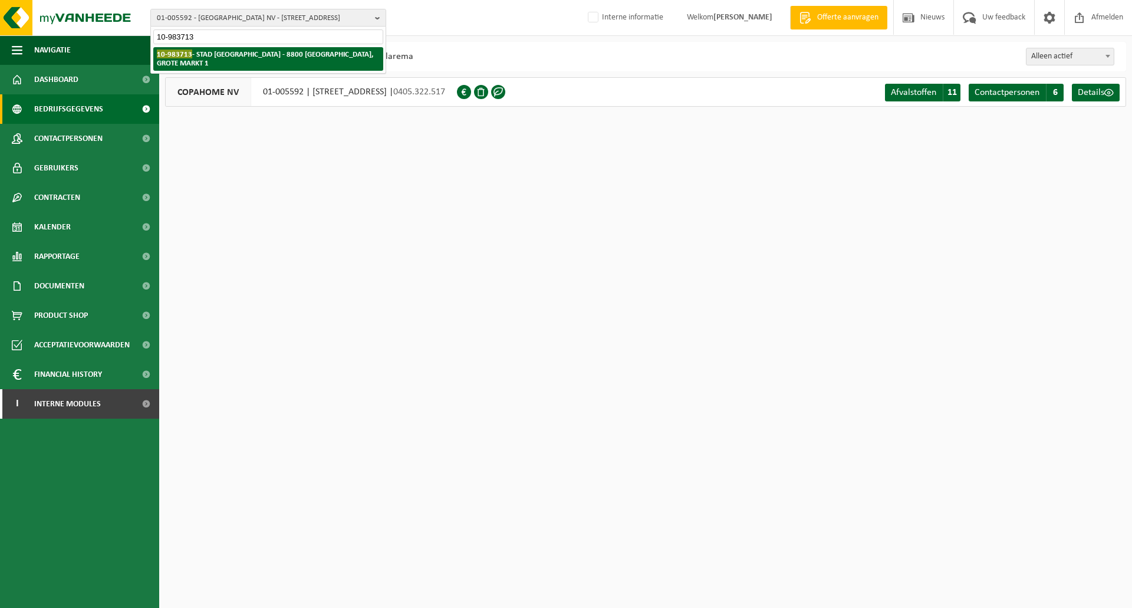
type input "10-983713"
drag, startPoint x: 277, startPoint y: 50, endPoint x: 285, endPoint y: 54, distance: 9.8
click at [277, 50] on li "10-983713 - STAD [GEOGRAPHIC_DATA] - 8800 ROESELARE, GROTE MARKT 1" at bounding box center [268, 59] width 230 height 24
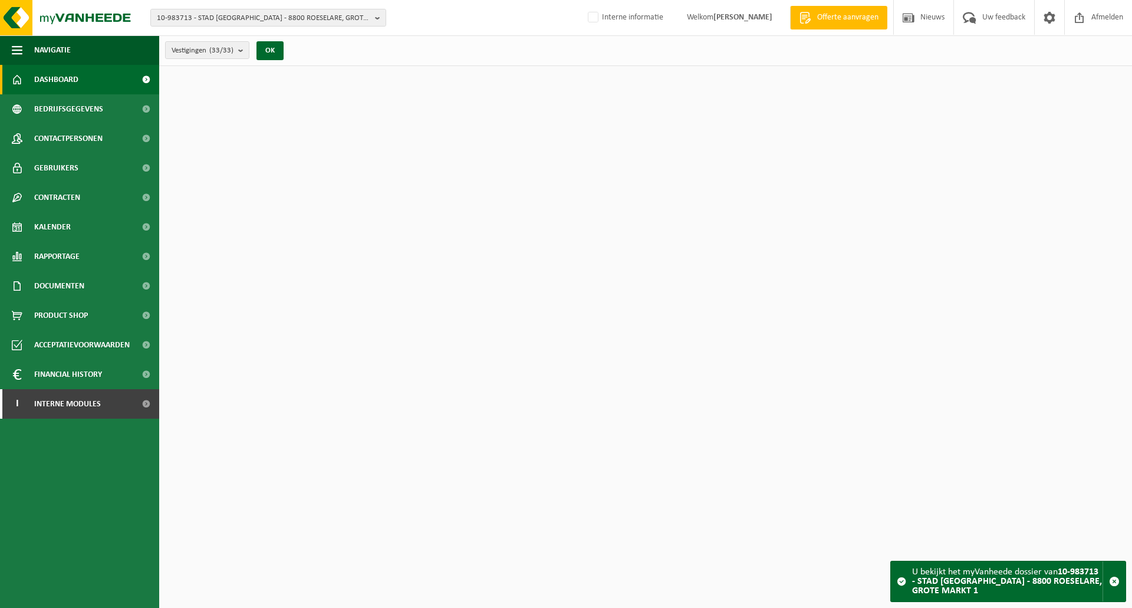
click at [404, 57] on div "Vestigingen (33/33) Alles selecteren Alles deselecteren Actieve selecteren STAD…" at bounding box center [645, 50] width 973 height 31
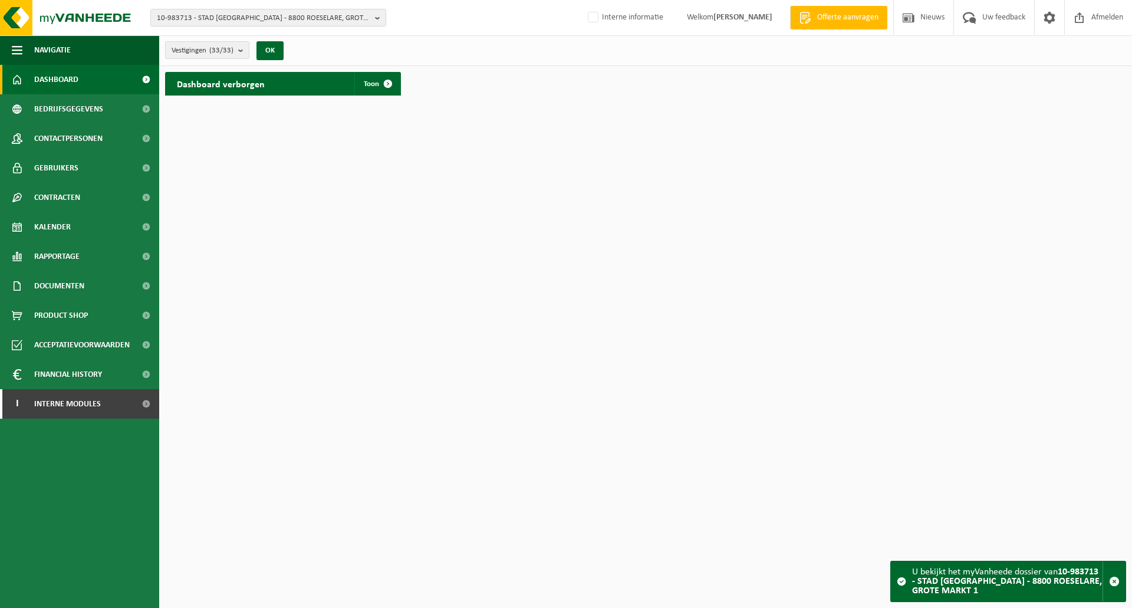
click at [445, 44] on div "Vestigingen (33/33) Alles selecteren Alles deselecteren Actieve selecteren STAD…" at bounding box center [645, 50] width 973 height 31
